Goal: Transaction & Acquisition: Purchase product/service

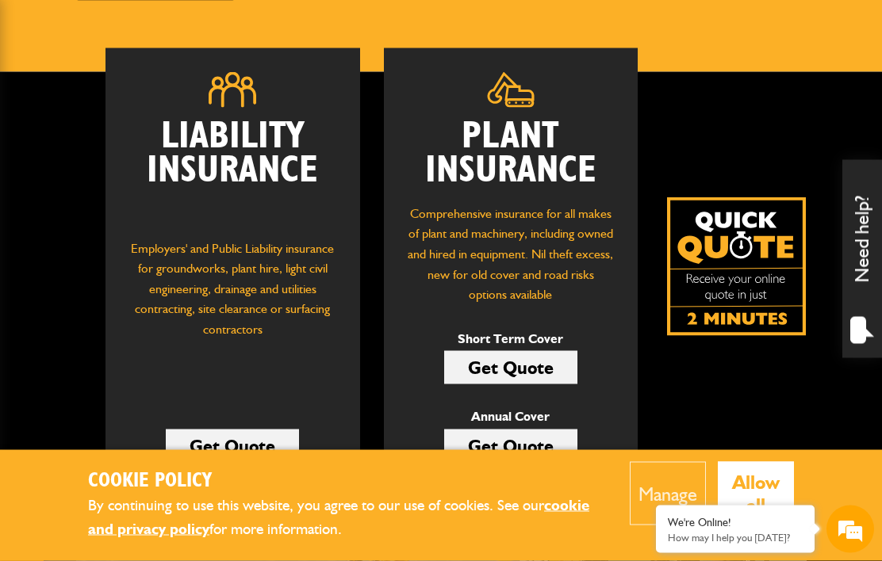
scroll to position [194, 0]
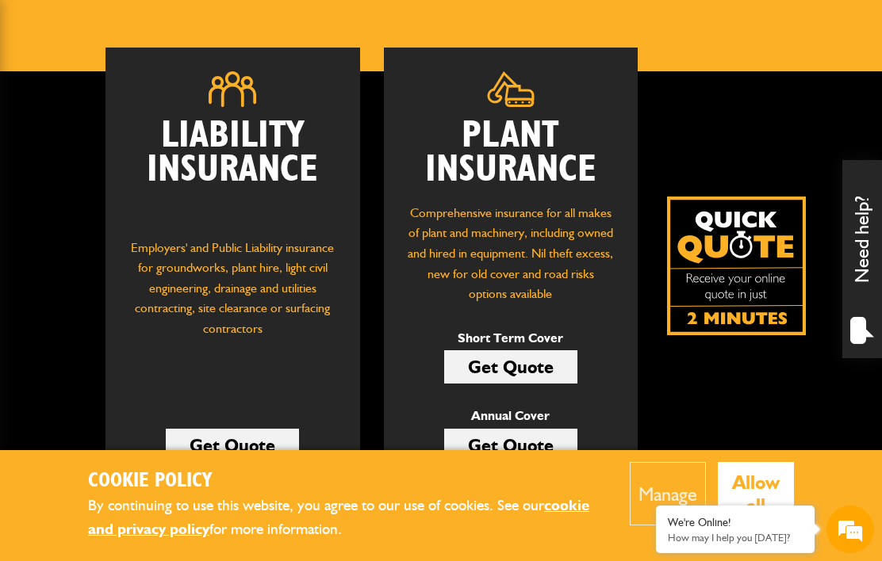
click at [497, 358] on link "Get Quote" at bounding box center [510, 366] width 133 height 33
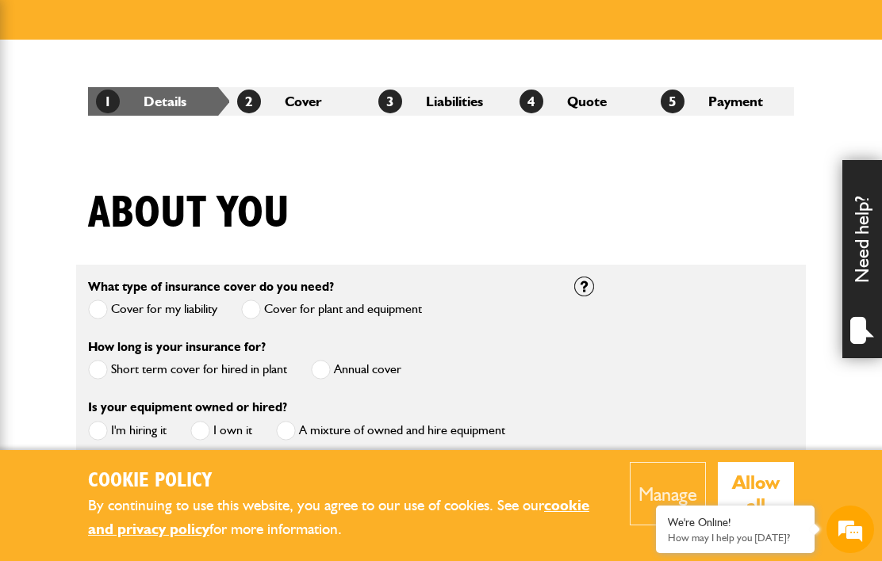
scroll to position [224, 0]
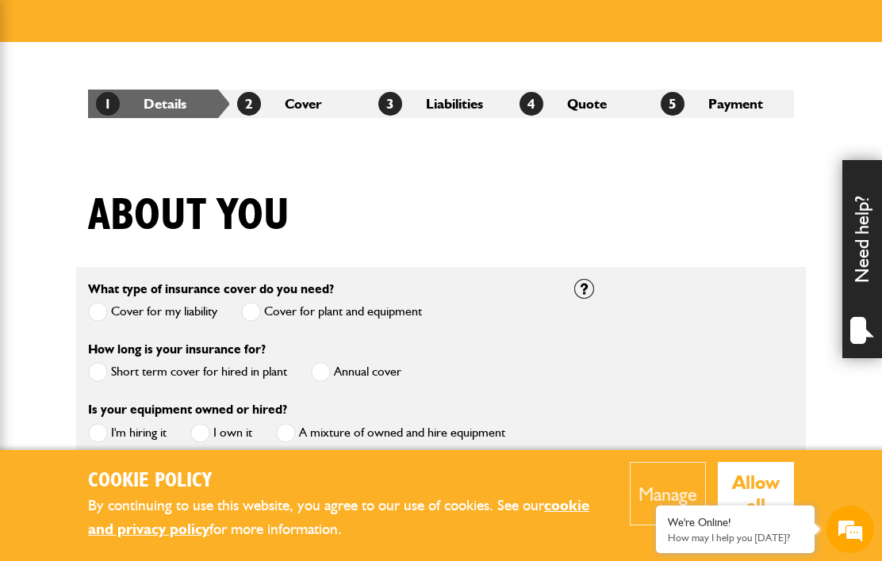
click at [108, 372] on label "Short term cover for hired in plant" at bounding box center [187, 372] width 199 height 20
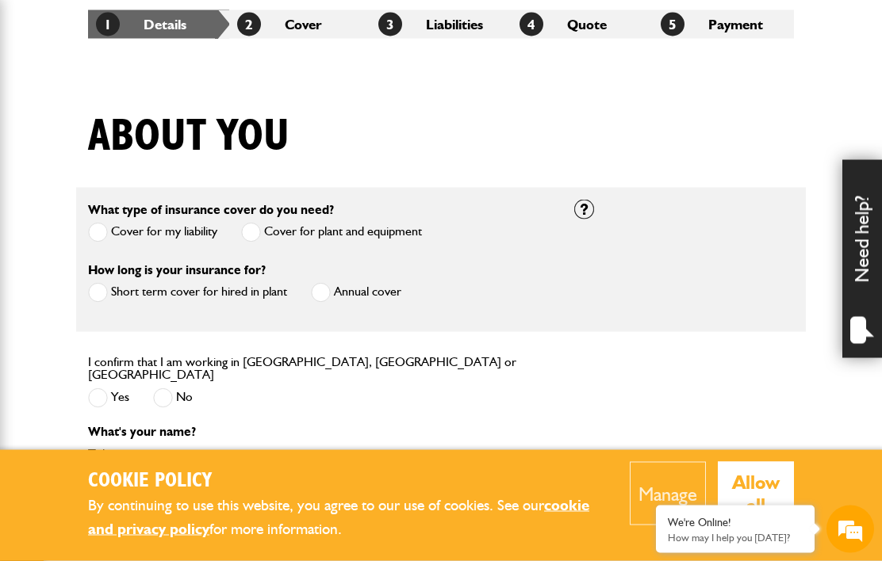
scroll to position [304, 0]
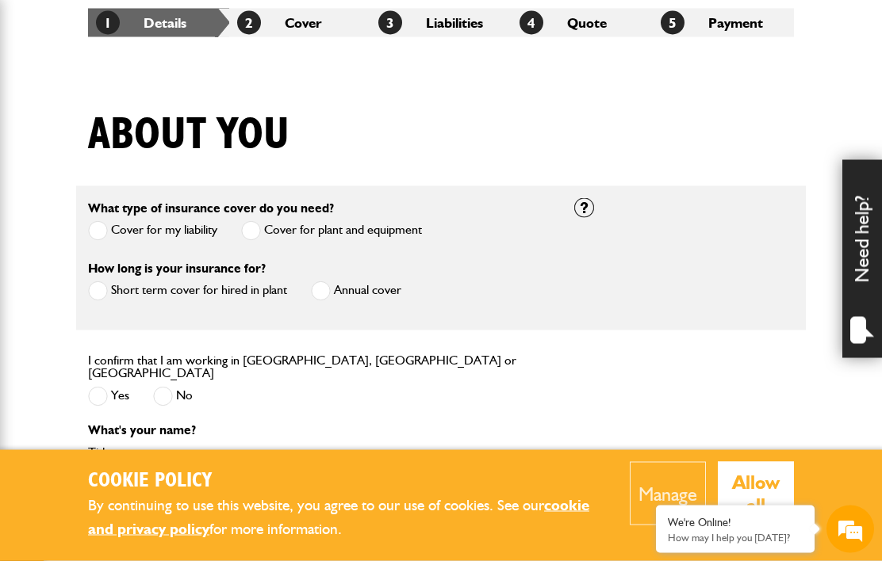
click at [100, 396] on span at bounding box center [98, 397] width 20 height 20
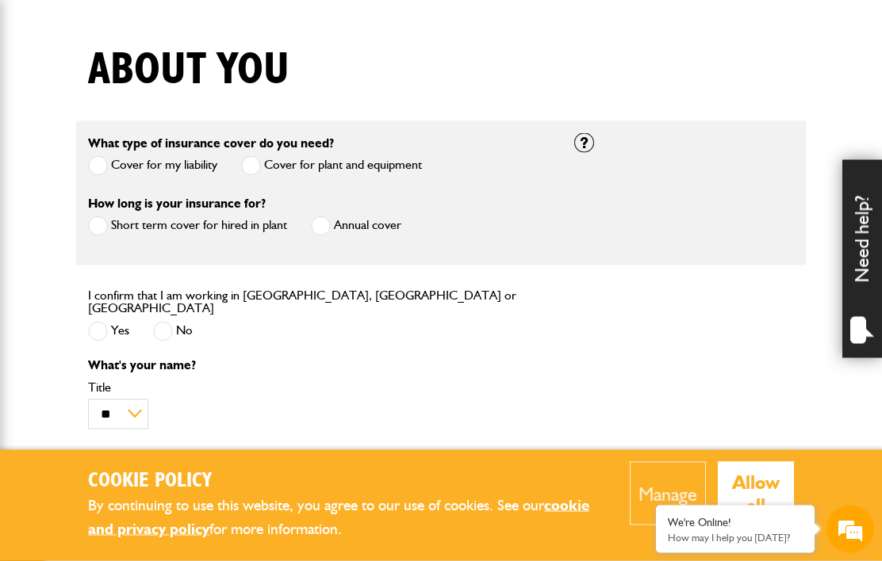
scroll to position [370, 0]
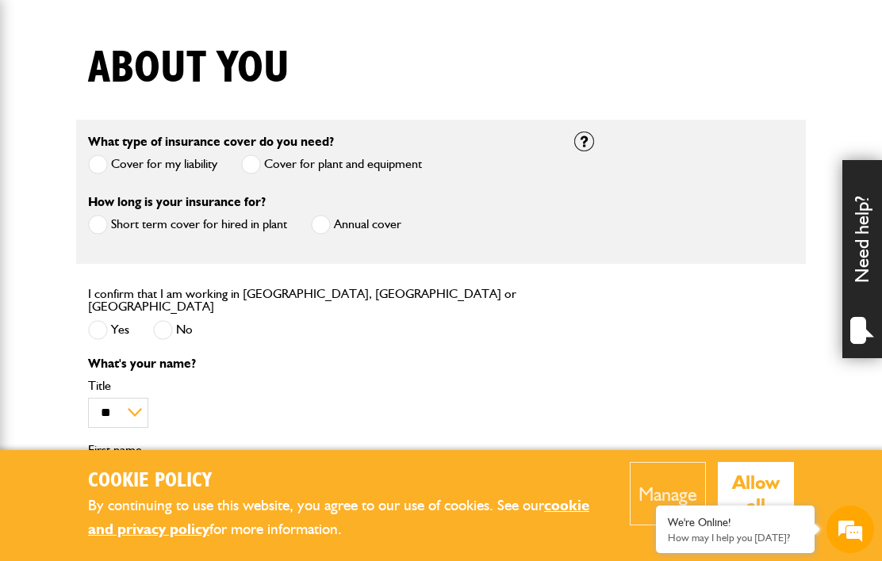
click at [121, 473] on input "First name" at bounding box center [319, 477] width 462 height 31
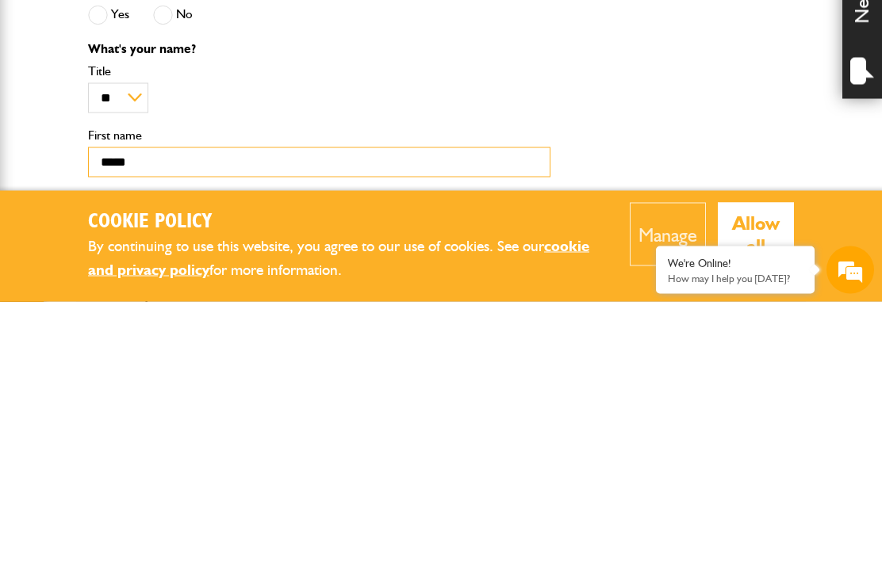
scroll to position [429, 0]
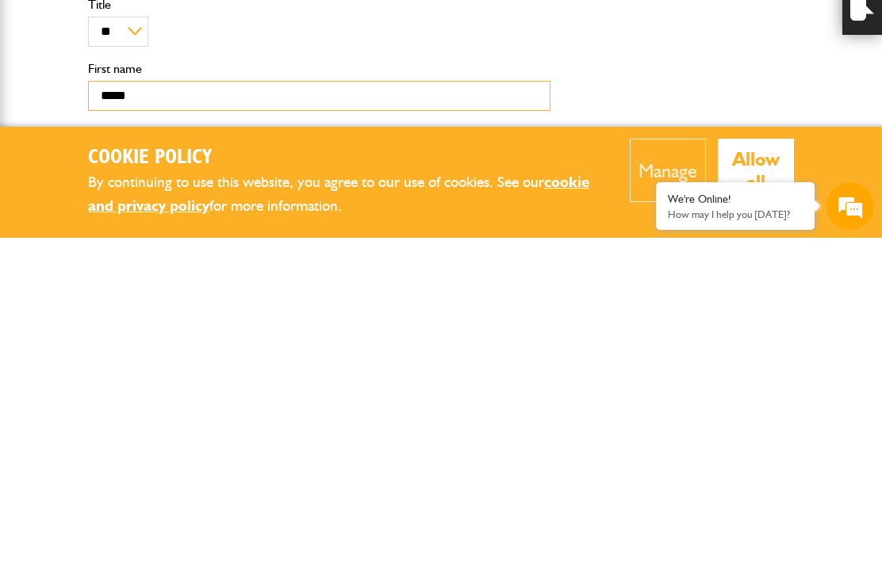
type input "*****"
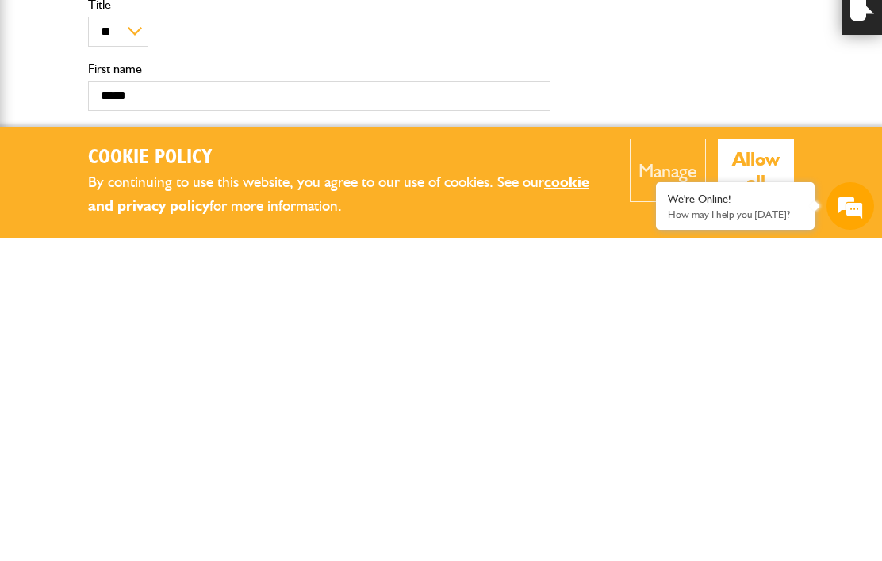
click at [174, 469] on input "Surname" at bounding box center [319, 484] width 462 height 31
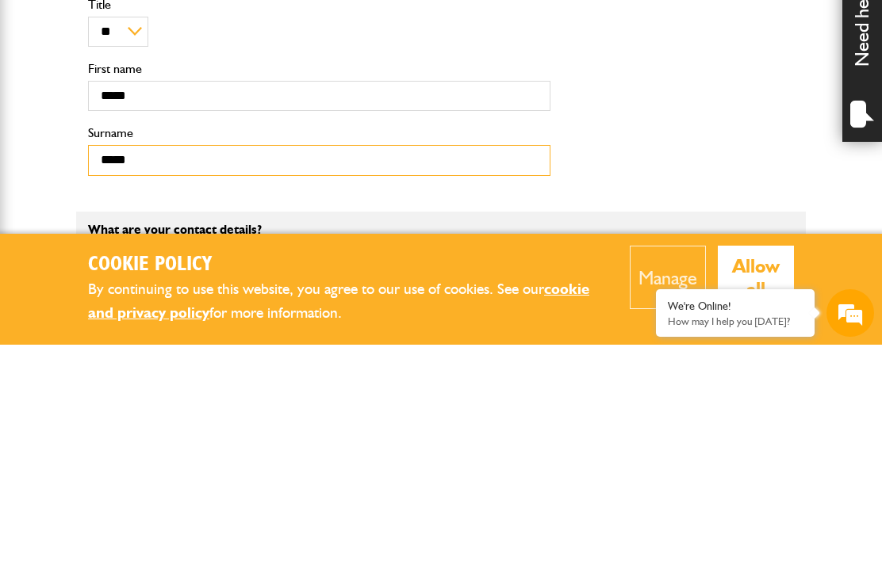
scroll to position [544, 0]
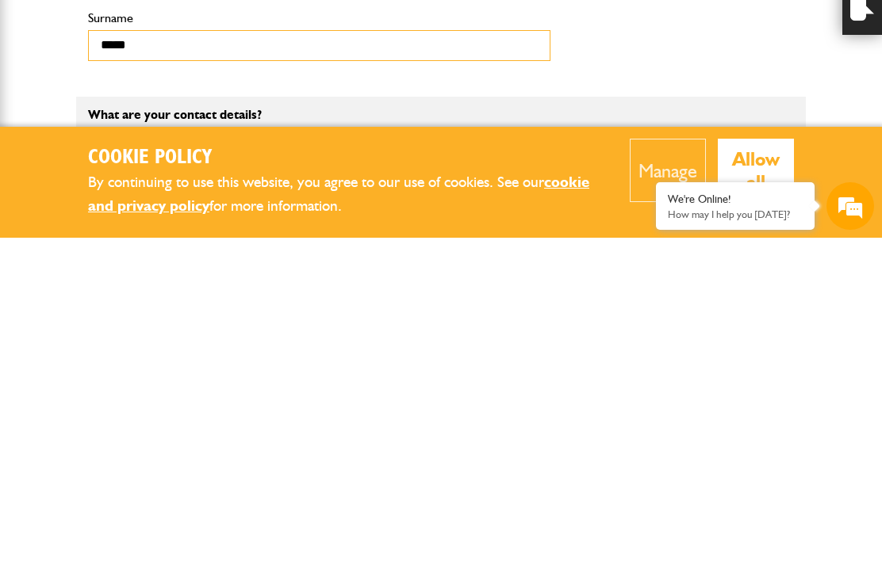
type input "*****"
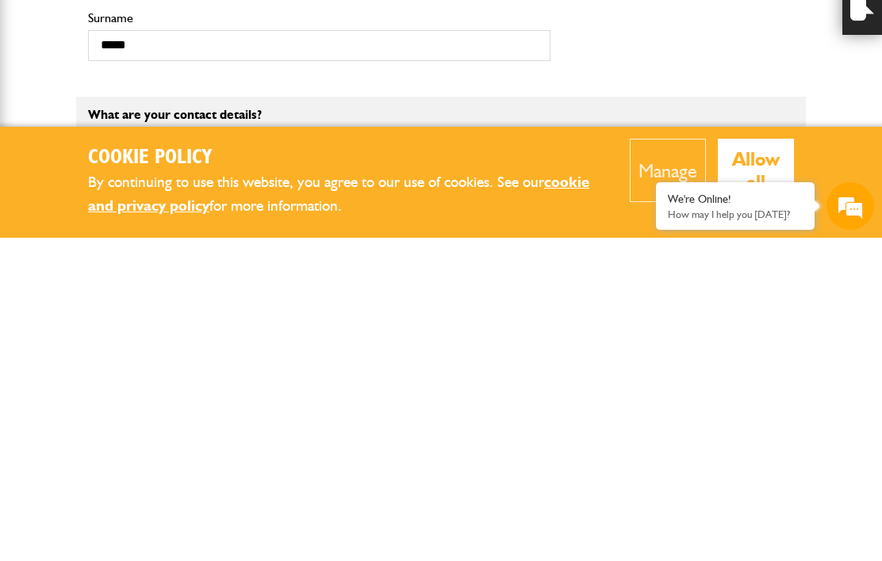
click at [179, 473] on input "Email address" at bounding box center [319, 488] width 462 height 31
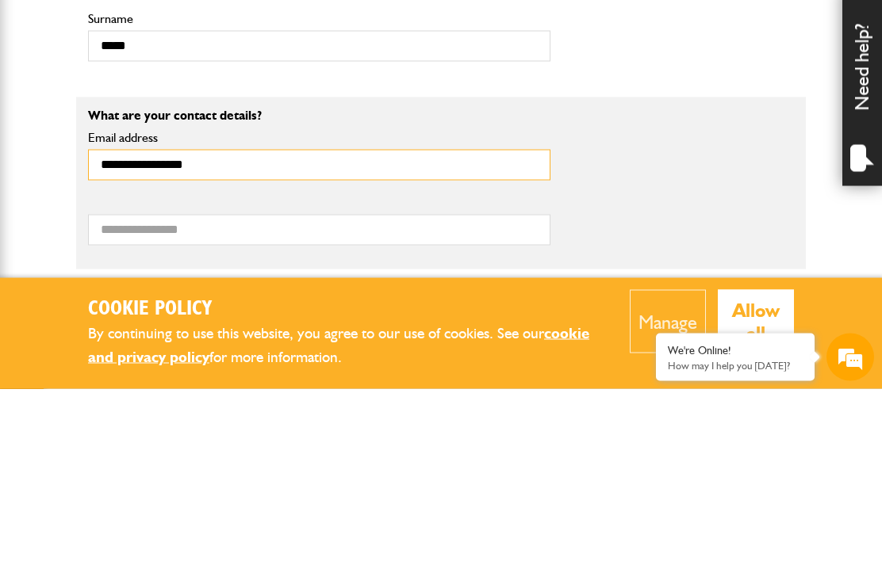
scroll to position [700, 0]
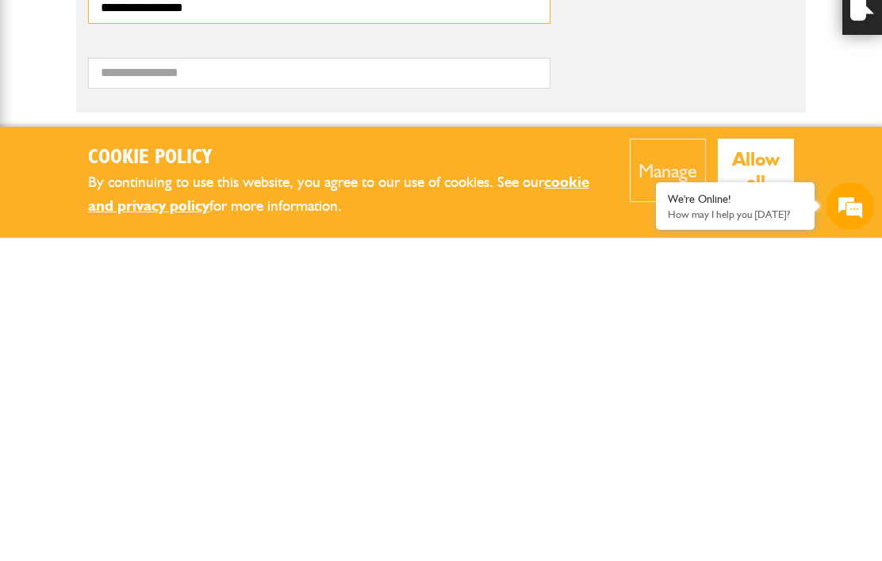
type input "**********"
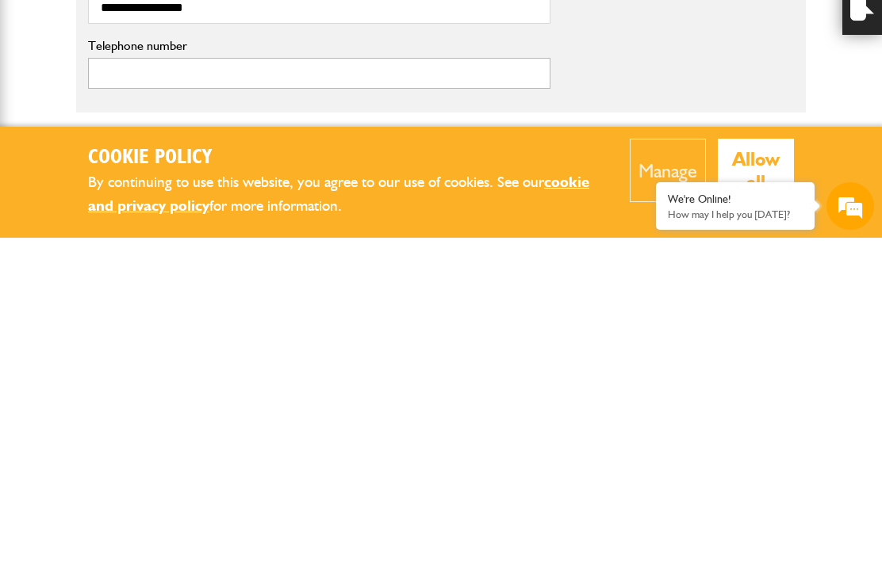
click at [182, 381] on input "Telephone number" at bounding box center [319, 396] width 462 height 31
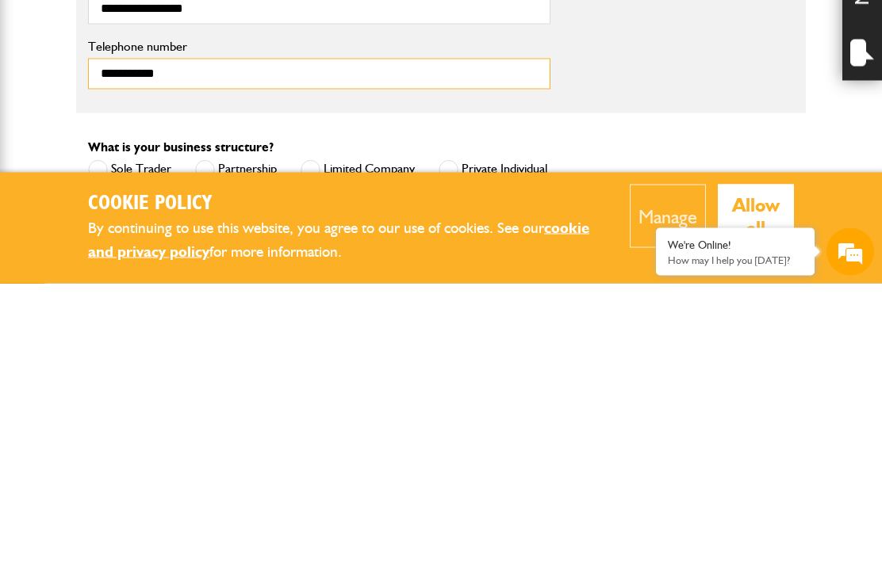
scroll to position [746, 0]
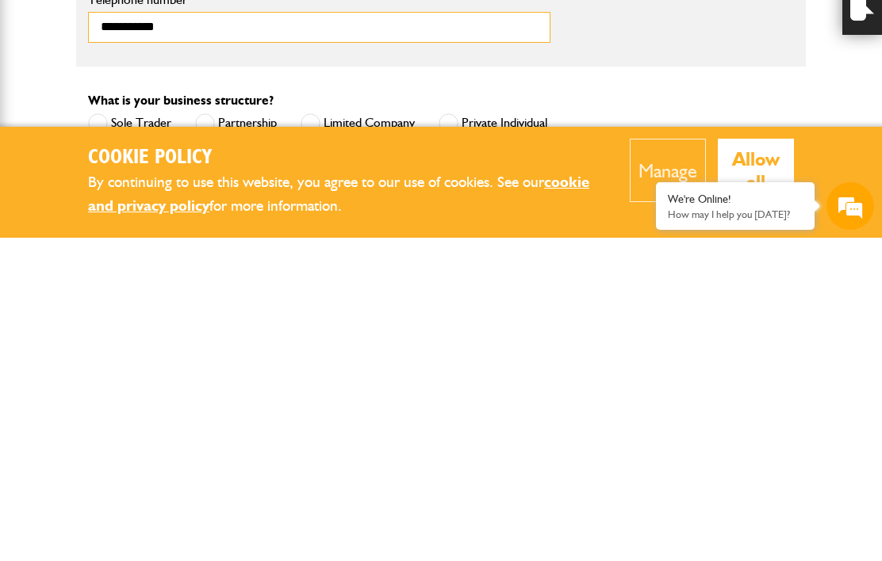
type input "**********"
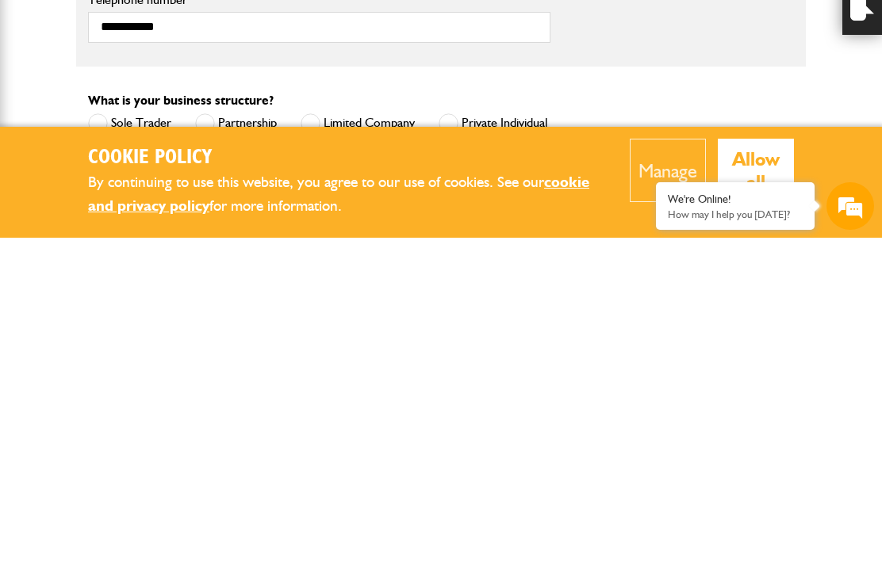
click at [463, 437] on label "Private Individual" at bounding box center [492, 447] width 109 height 20
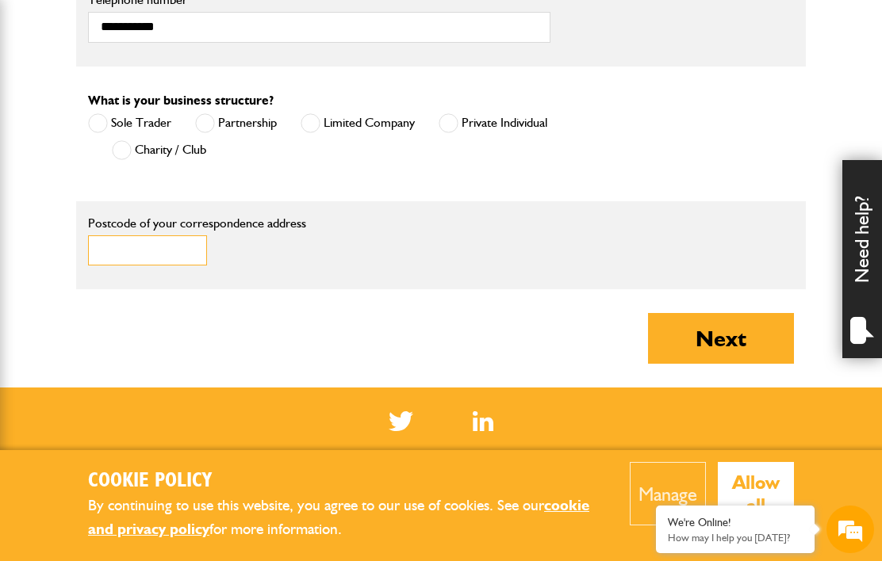
click at [158, 235] on input "Postcode of your correspondence address" at bounding box center [147, 250] width 119 height 31
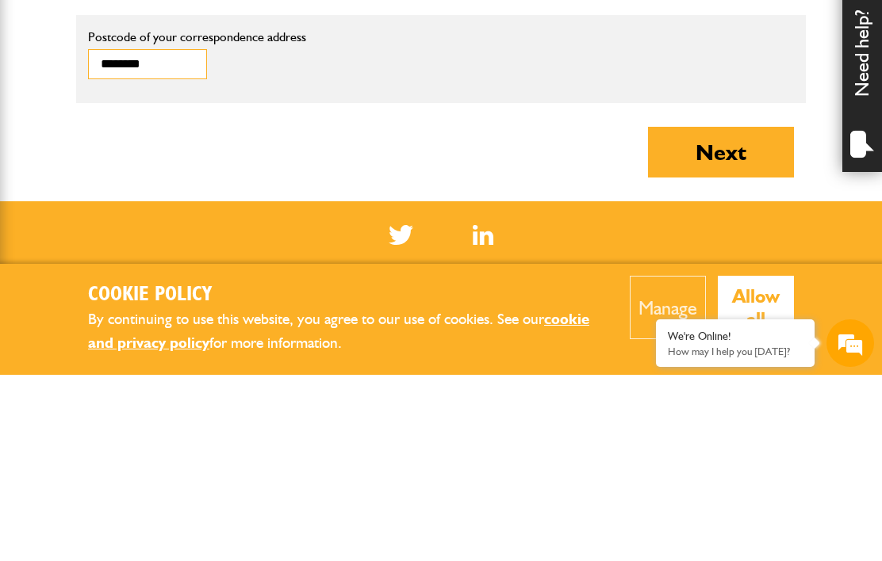
type input "********"
click at [733, 313] on button "Next" at bounding box center [721, 338] width 146 height 51
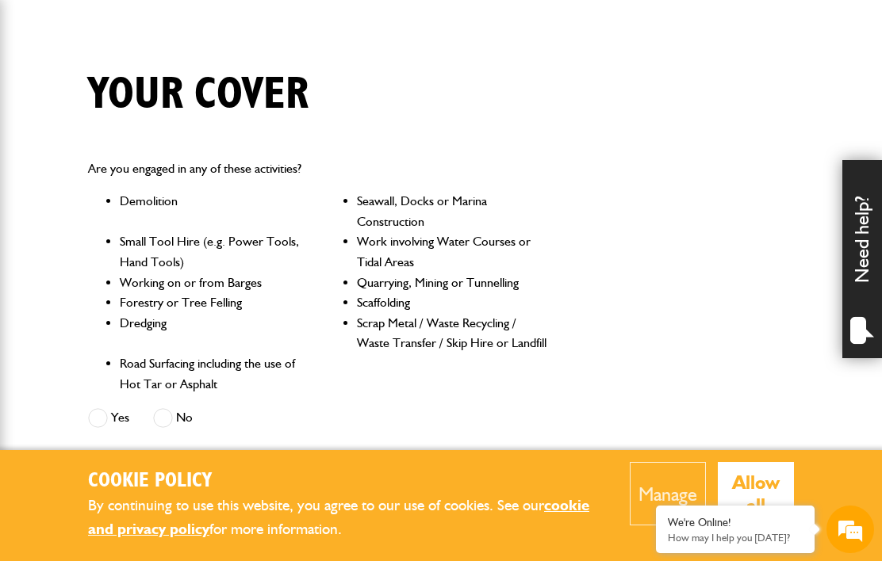
click at [169, 416] on span at bounding box center [163, 418] width 20 height 20
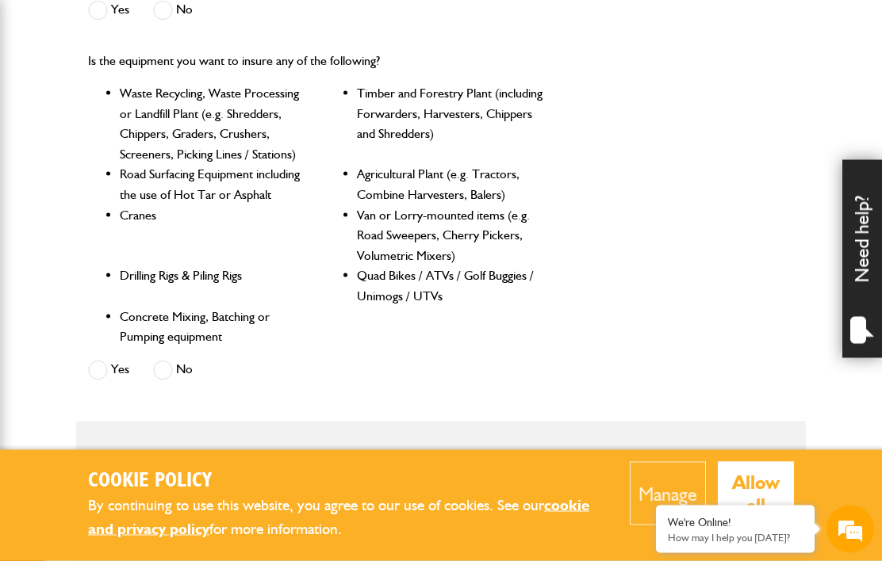
scroll to position [760, 0]
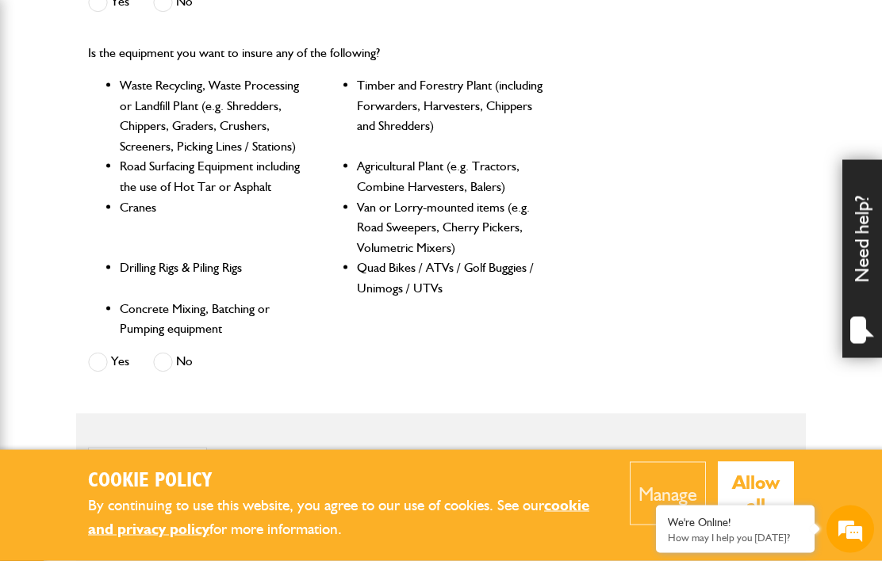
click at [168, 358] on span at bounding box center [163, 363] width 20 height 20
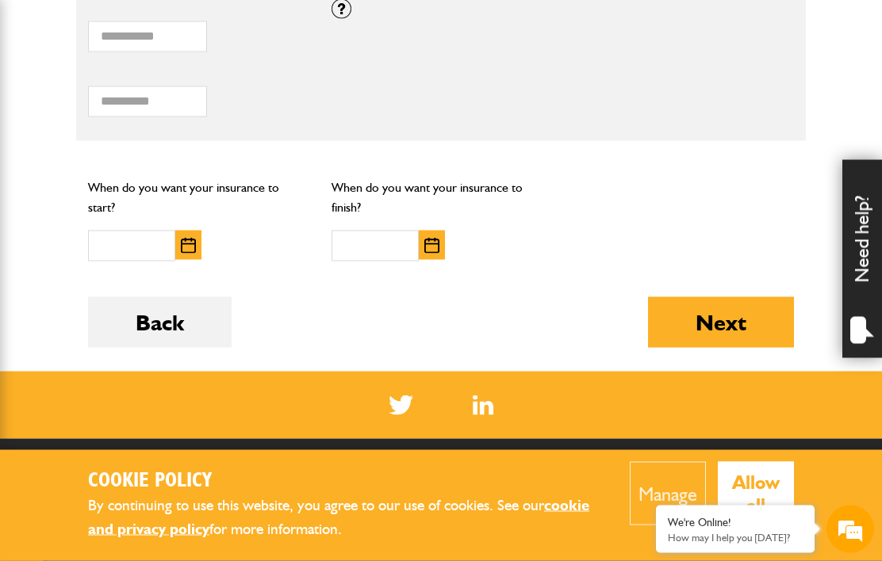
scroll to position [1256, 0]
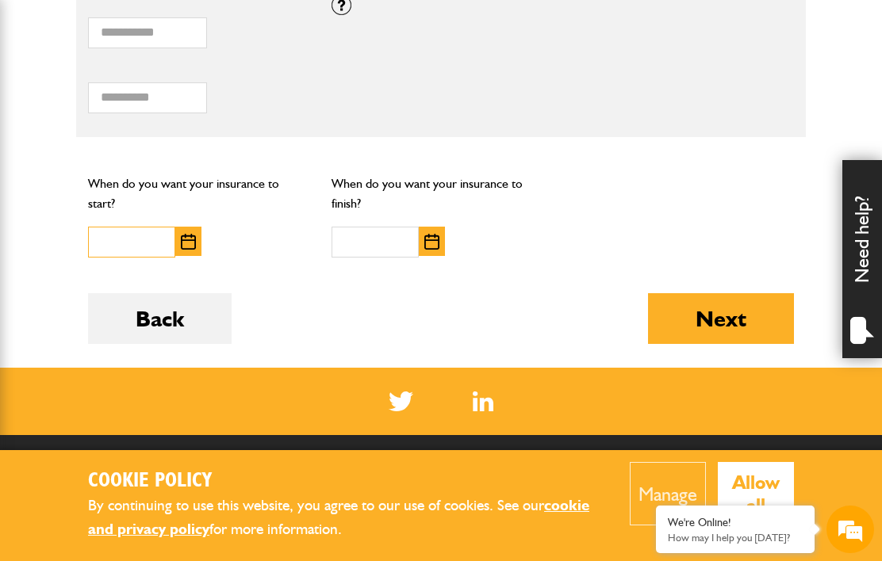
click at [123, 227] on input "text" at bounding box center [131, 242] width 87 height 31
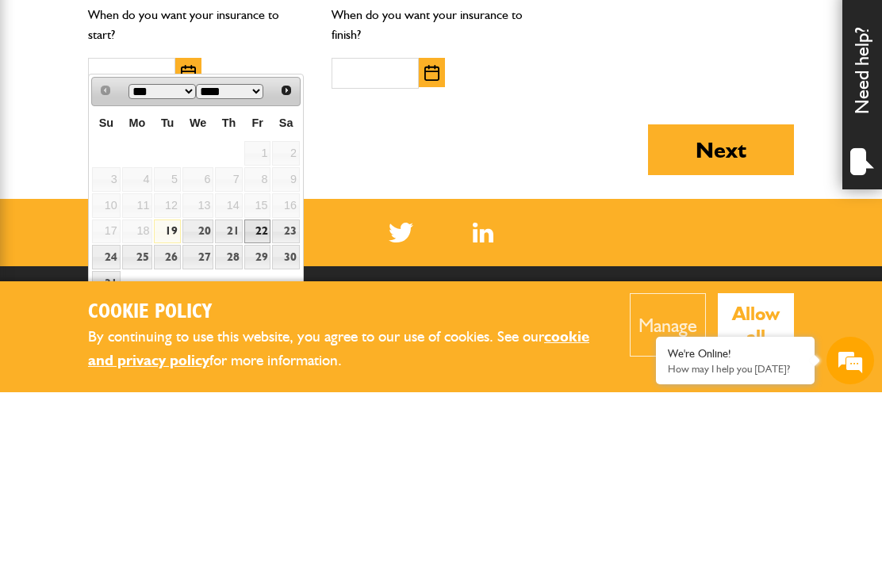
click at [255, 388] on link "22" at bounding box center [257, 400] width 27 height 25
type input "**********"
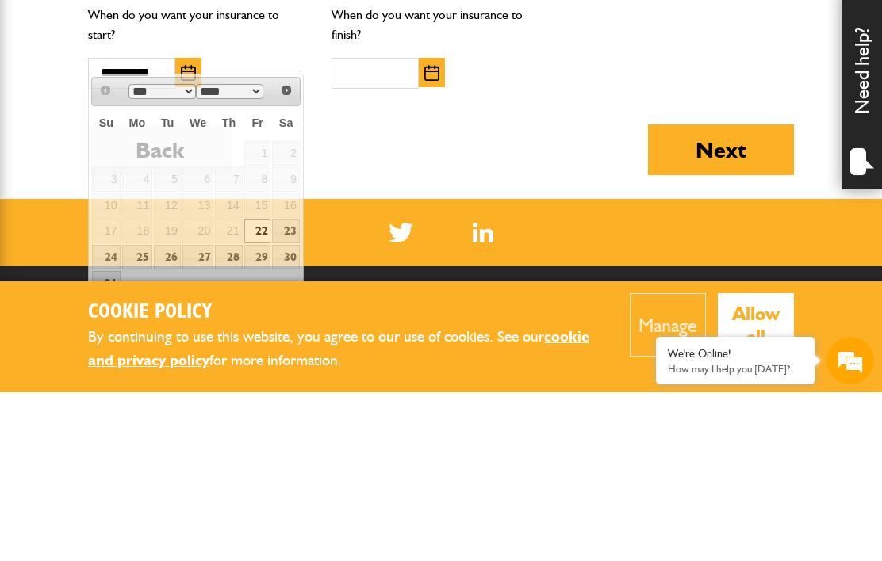
scroll to position [1425, 0]
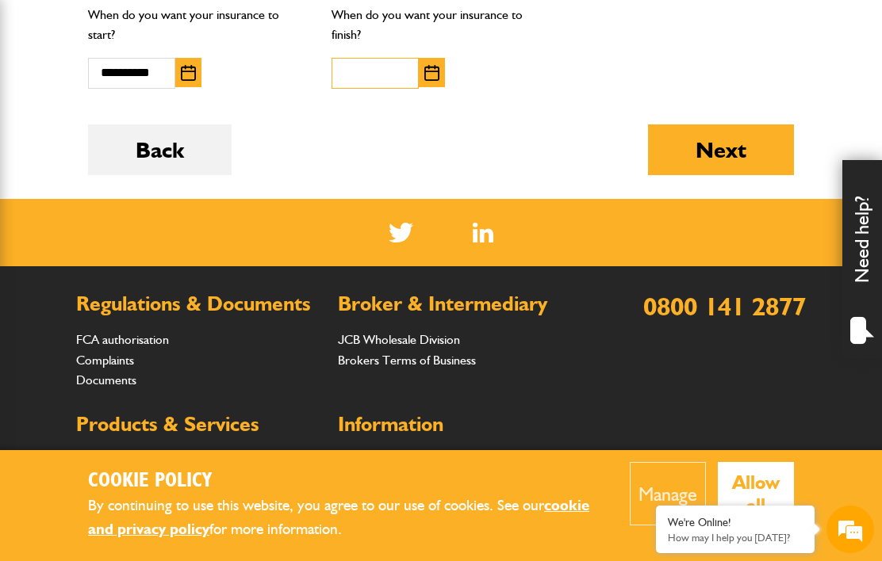
click at [384, 58] on input "text" at bounding box center [374, 73] width 87 height 31
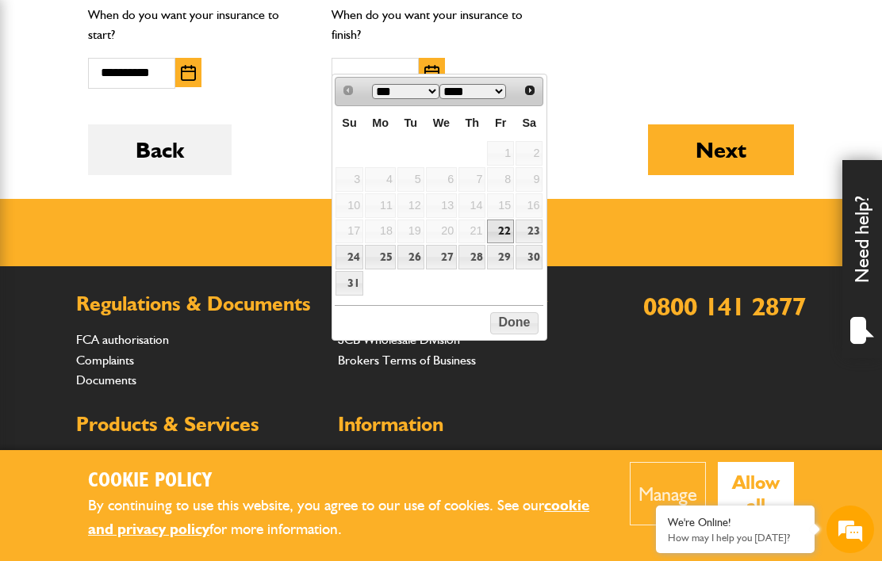
click at [472, 258] on link "28" at bounding box center [471, 257] width 27 height 25
type input "**********"
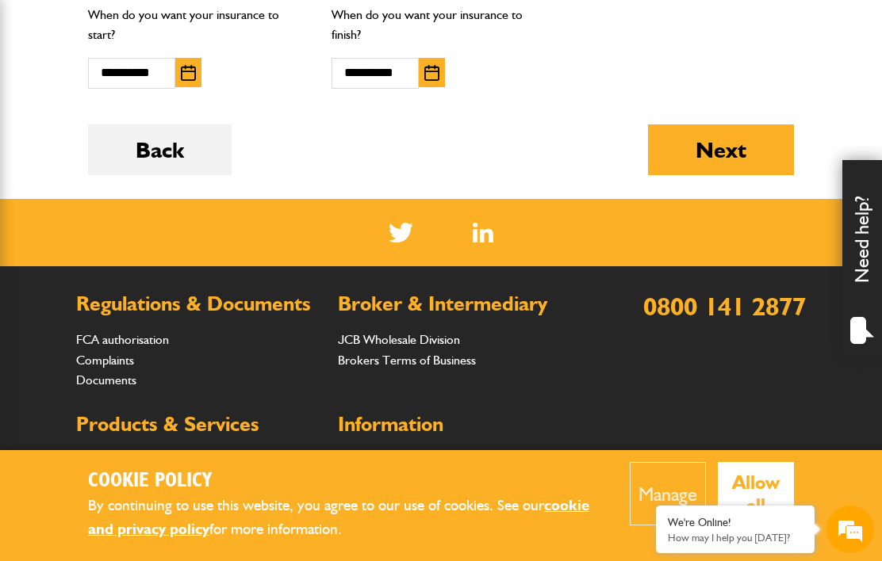
click at [714, 124] on button "Next" at bounding box center [721, 149] width 146 height 51
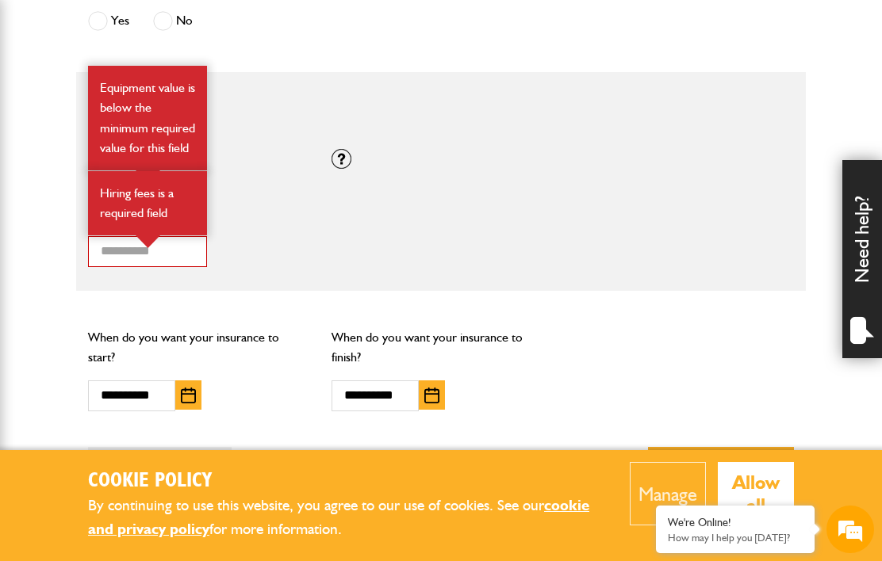
scroll to position [1201, 0]
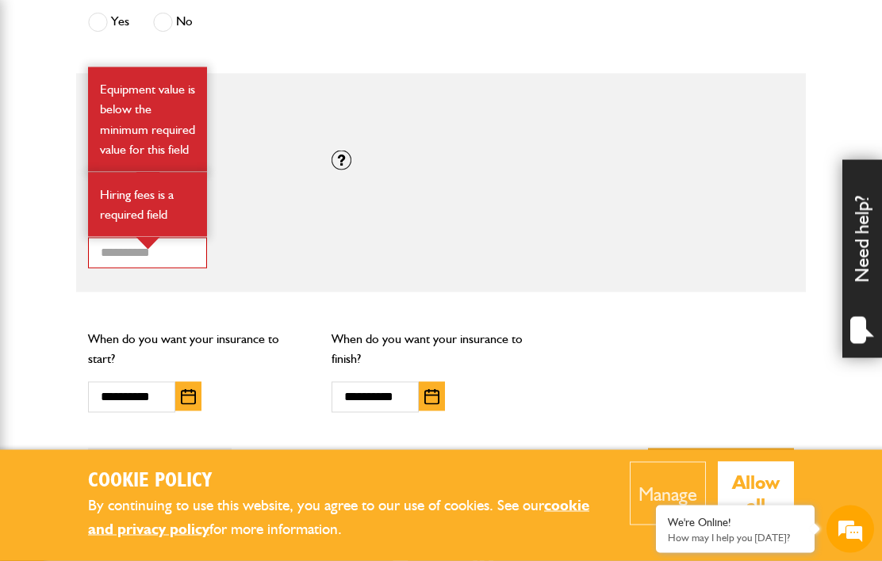
click at [446, 538] on p "By continuing to use this website, you agree to our use of cookies. See our coo…" at bounding box center [347, 518] width 518 height 48
click at [251, 220] on label "Total hiring fees" at bounding box center [209, 226] width 242 height 13
click at [207, 238] on input "*" at bounding box center [147, 253] width 119 height 31
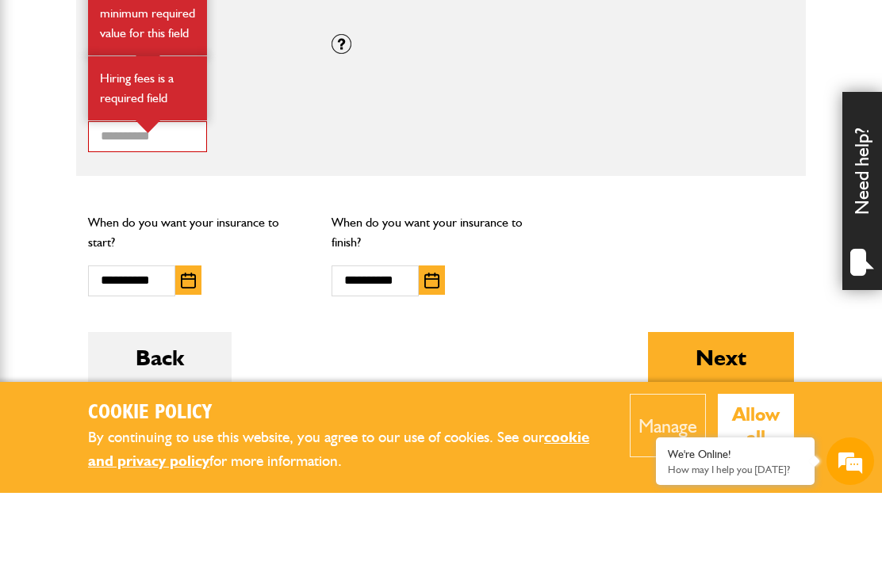
scroll to position [1319, 0]
